Goal: Task Accomplishment & Management: Manage account settings

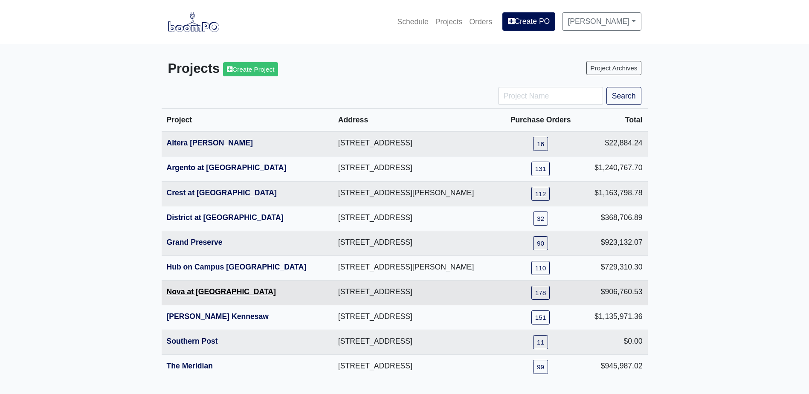
click at [214, 292] on link "Nova at [GEOGRAPHIC_DATA]" at bounding box center [221, 291] width 109 height 9
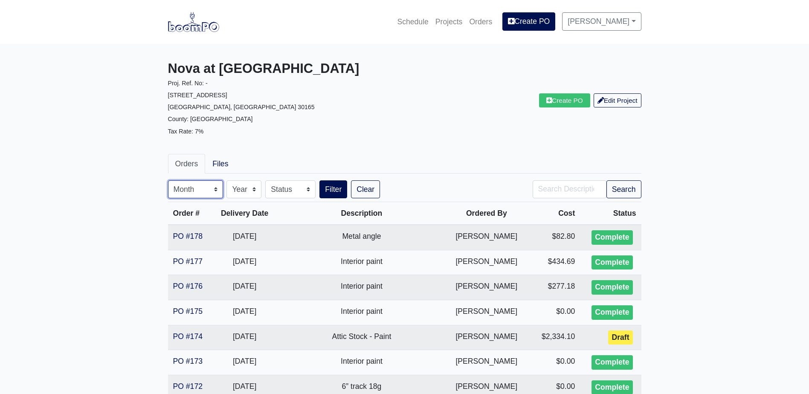
click at [205, 192] on select "Month January February March April May June July August September October Novem…" at bounding box center [195, 189] width 55 height 18
select select "8"
click at [168, 180] on select "Month January February March April May June July August September October Novem…" at bounding box center [195, 189] width 55 height 18
click at [622, 187] on button "Search" at bounding box center [623, 189] width 35 height 18
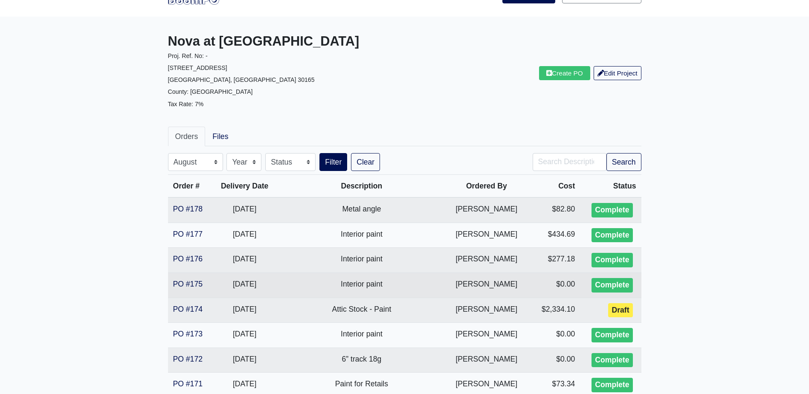
scroll to position [43, 0]
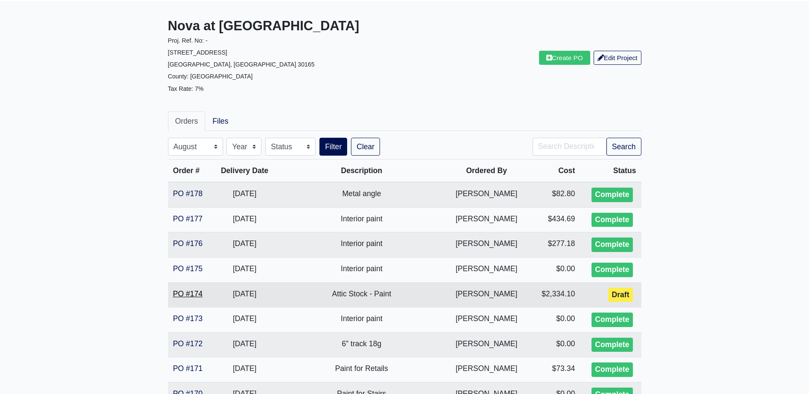
click at [191, 295] on link "PO #174" at bounding box center [187, 293] width 29 height 9
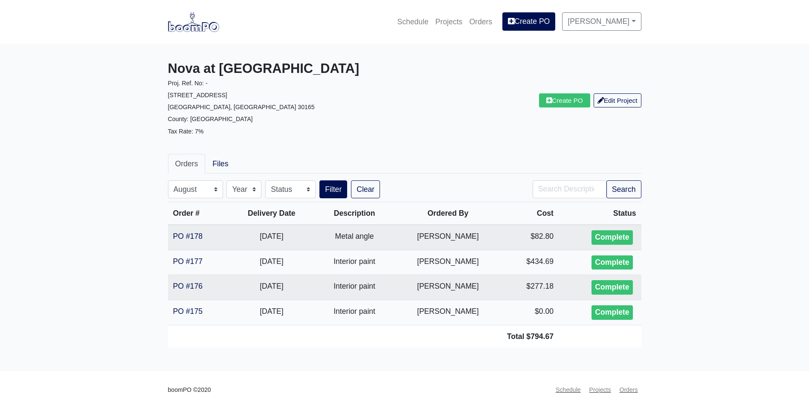
select select "8"
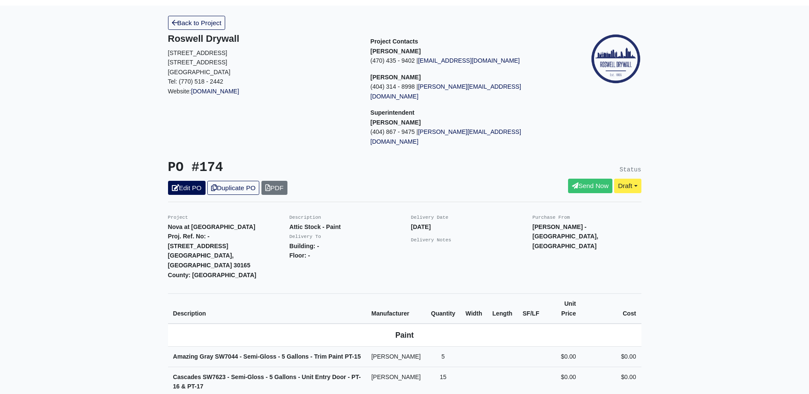
scroll to position [32, 0]
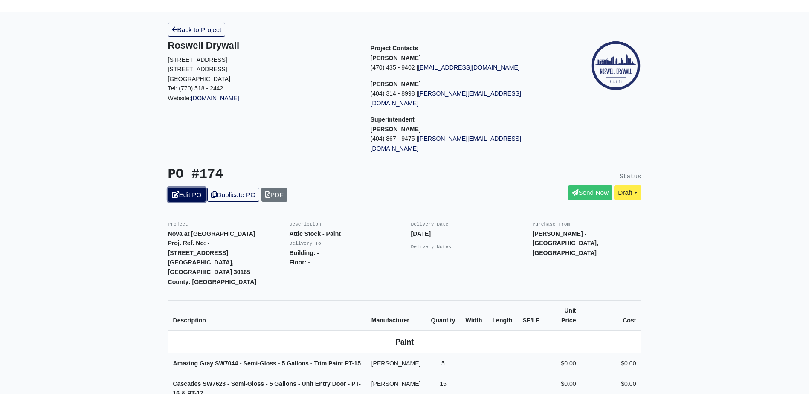
click at [185, 188] on link "Edit PO" at bounding box center [187, 195] width 38 height 14
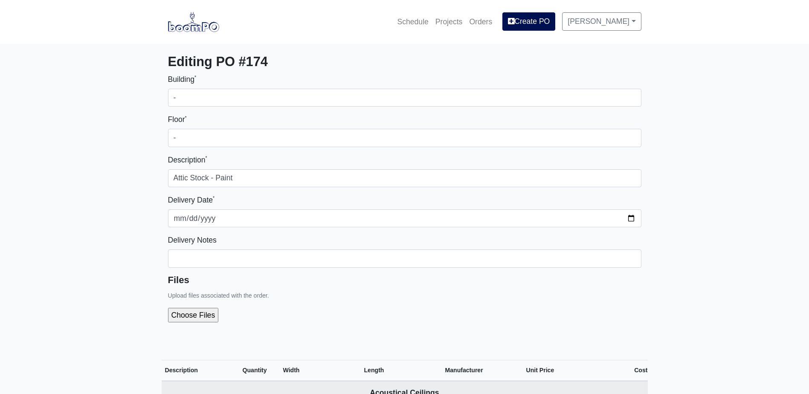
select select
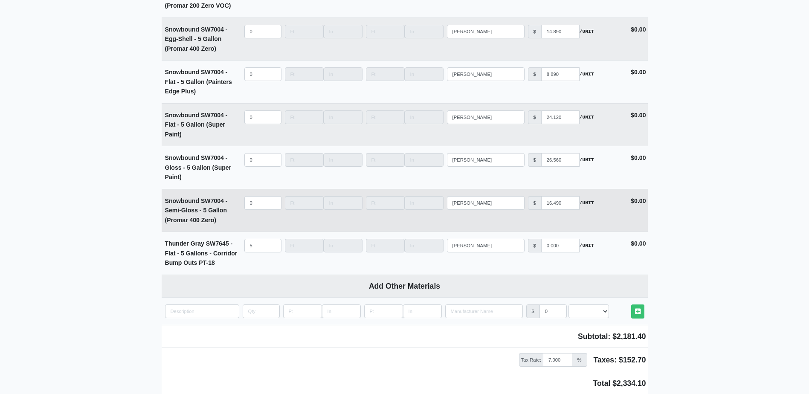
scroll to position [4733, 0]
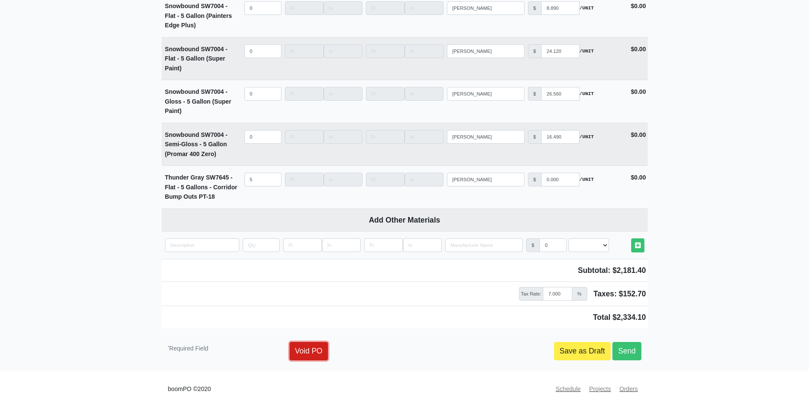
click at [301, 342] on link "Void PO" at bounding box center [308, 351] width 39 height 18
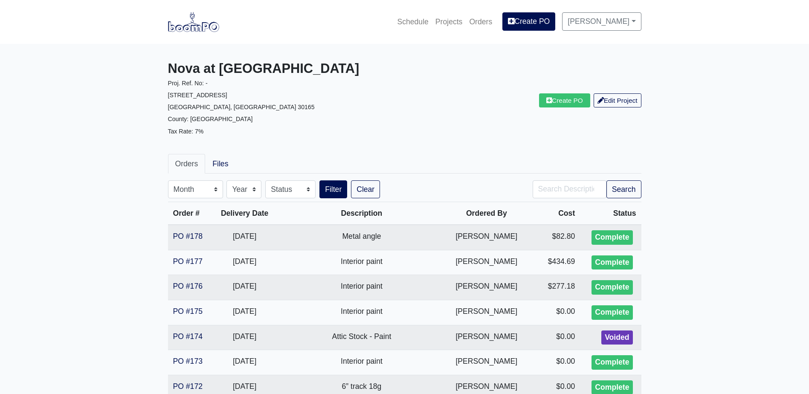
drag, startPoint x: 397, startPoint y: 45, endPoint x: 414, endPoint y: 55, distance: 19.2
